Goal: Information Seeking & Learning: Understand process/instructions

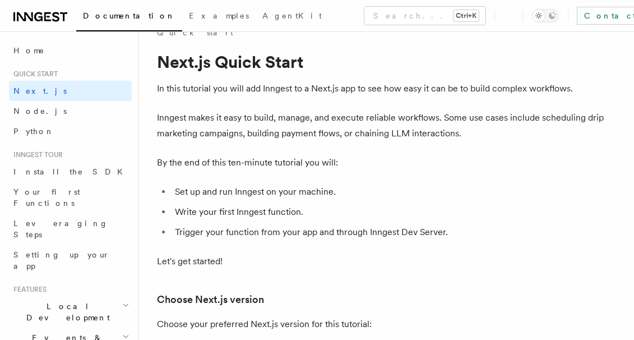
scroll to position [45, 0]
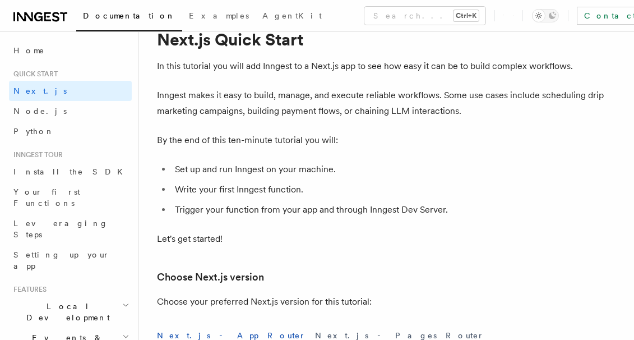
click at [475, 205] on li "Trigger your function from your app and through Inngest Dev Server." at bounding box center [388, 210] width 434 height 16
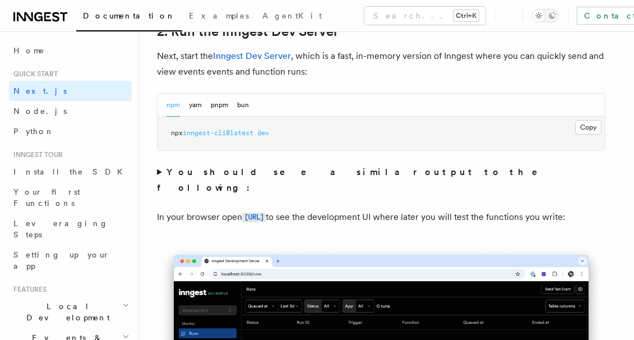
scroll to position [829, 0]
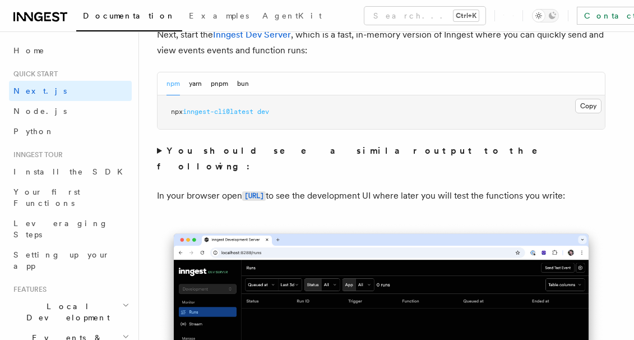
drag, startPoint x: 393, startPoint y: 189, endPoint x: 384, endPoint y: 222, distance: 34.3
click at [393, 189] on p "In your browser open [URL] to see the development UI where later you will test …" at bounding box center [381, 196] width 448 height 16
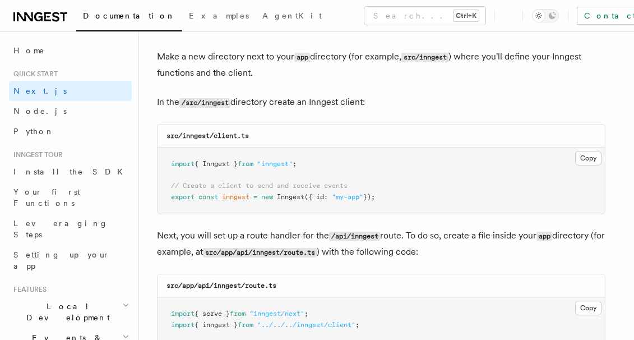
scroll to position [1412, 0]
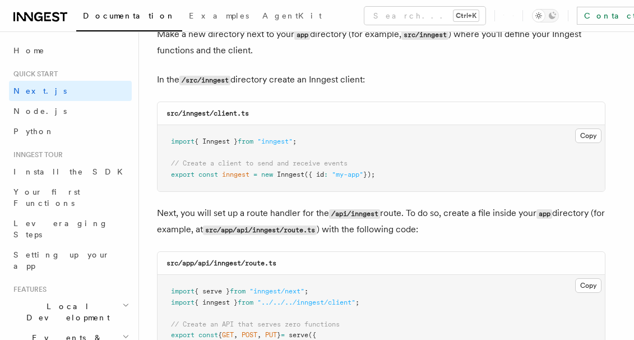
click at [395, 121] on div "src/inngest/client.ts" at bounding box center [380, 113] width 447 height 23
click at [256, 317] on pre "import { serve } from "inngest/next" ; import { inngest } from "../../../innges…" at bounding box center [380, 341] width 447 height 132
click at [342, 161] on span "// Create a client to send and receive events" at bounding box center [259, 163] width 177 height 8
click at [589, 138] on button "Copy Copied" at bounding box center [588, 135] width 26 height 15
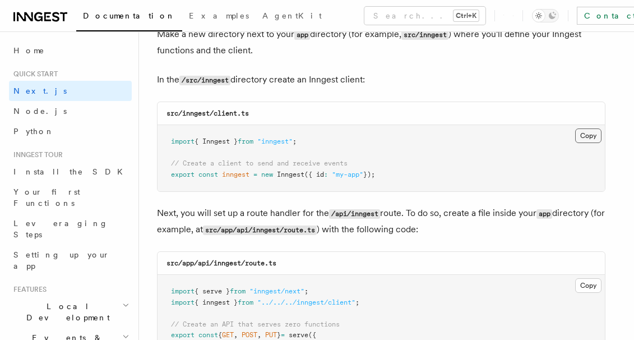
click at [591, 133] on button "Copy Copied" at bounding box center [588, 135] width 26 height 15
click at [247, 322] on span "// Create an API that serves zero functions" at bounding box center [255, 324] width 169 height 8
click at [219, 326] on span "// Create an API that serves zero functions" at bounding box center [255, 324] width 169 height 8
click at [247, 329] on pre "import { serve } from "inngest/next" ; import { inngest } from "../../../innges…" at bounding box center [380, 341] width 447 height 132
click at [241, 327] on span "// Create an API that serves zero functions" at bounding box center [255, 324] width 169 height 8
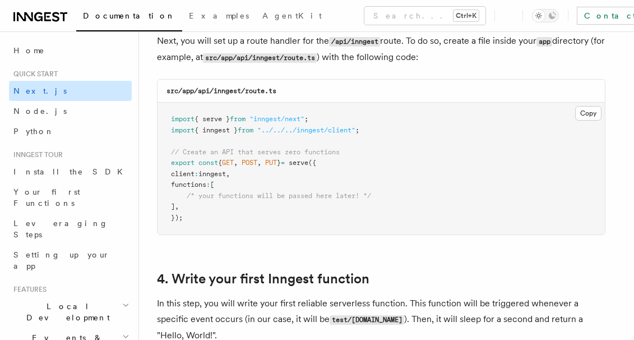
scroll to position [1611, 0]
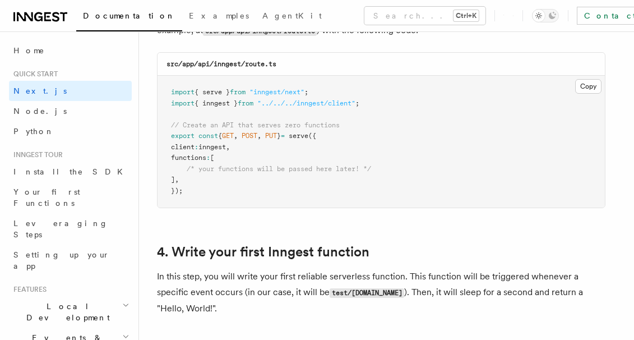
click at [589, 87] on button "Copy Copied" at bounding box center [588, 86] width 26 height 15
click at [586, 86] on button "Copy Copied" at bounding box center [588, 86] width 26 height 15
click at [583, 90] on button "Copy Copied" at bounding box center [588, 86] width 26 height 15
